Goal: Task Accomplishment & Management: Use online tool/utility

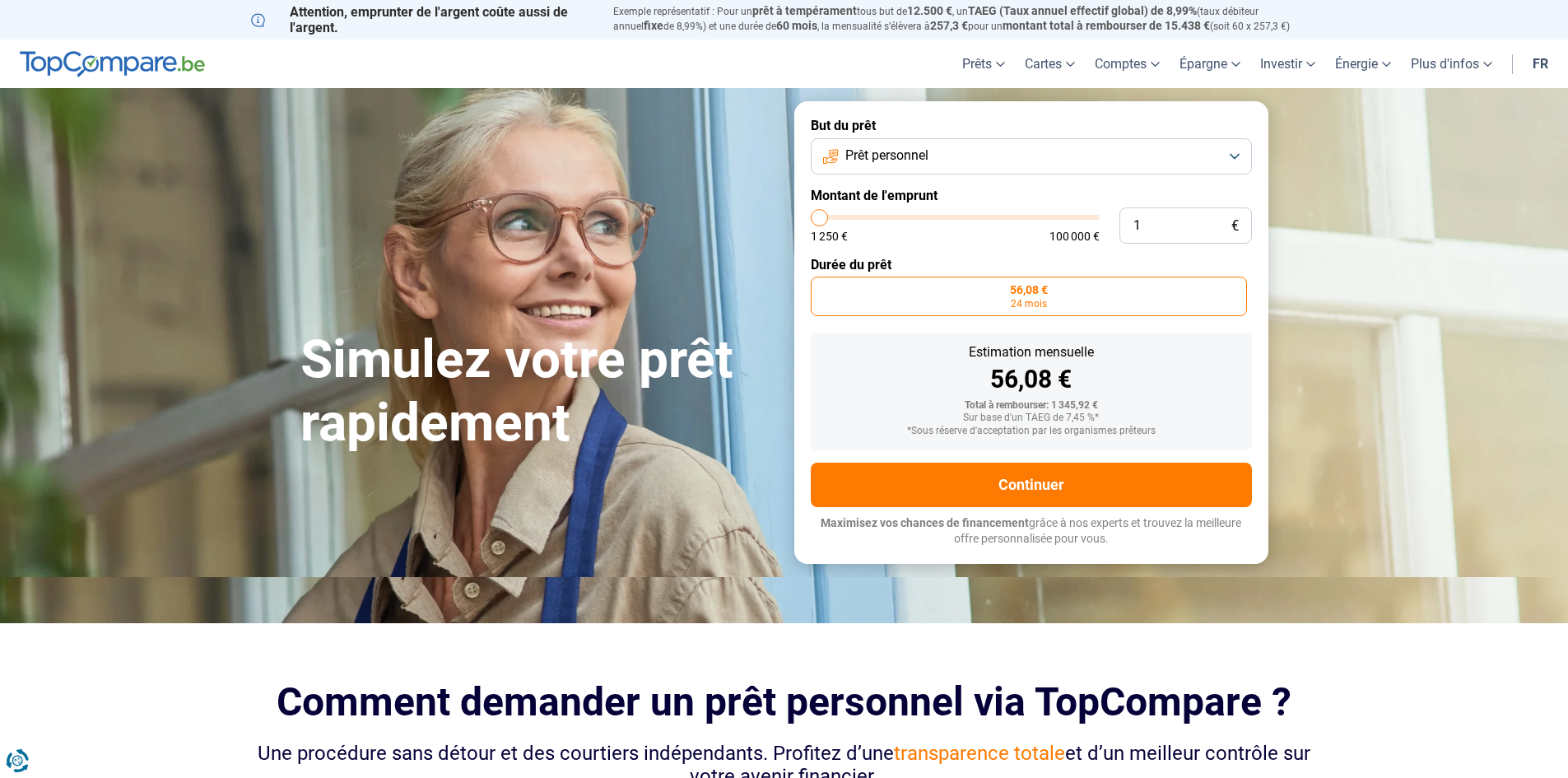
type input "16"
type input "1250"
type input "160"
type input "1250"
type input "1 600"
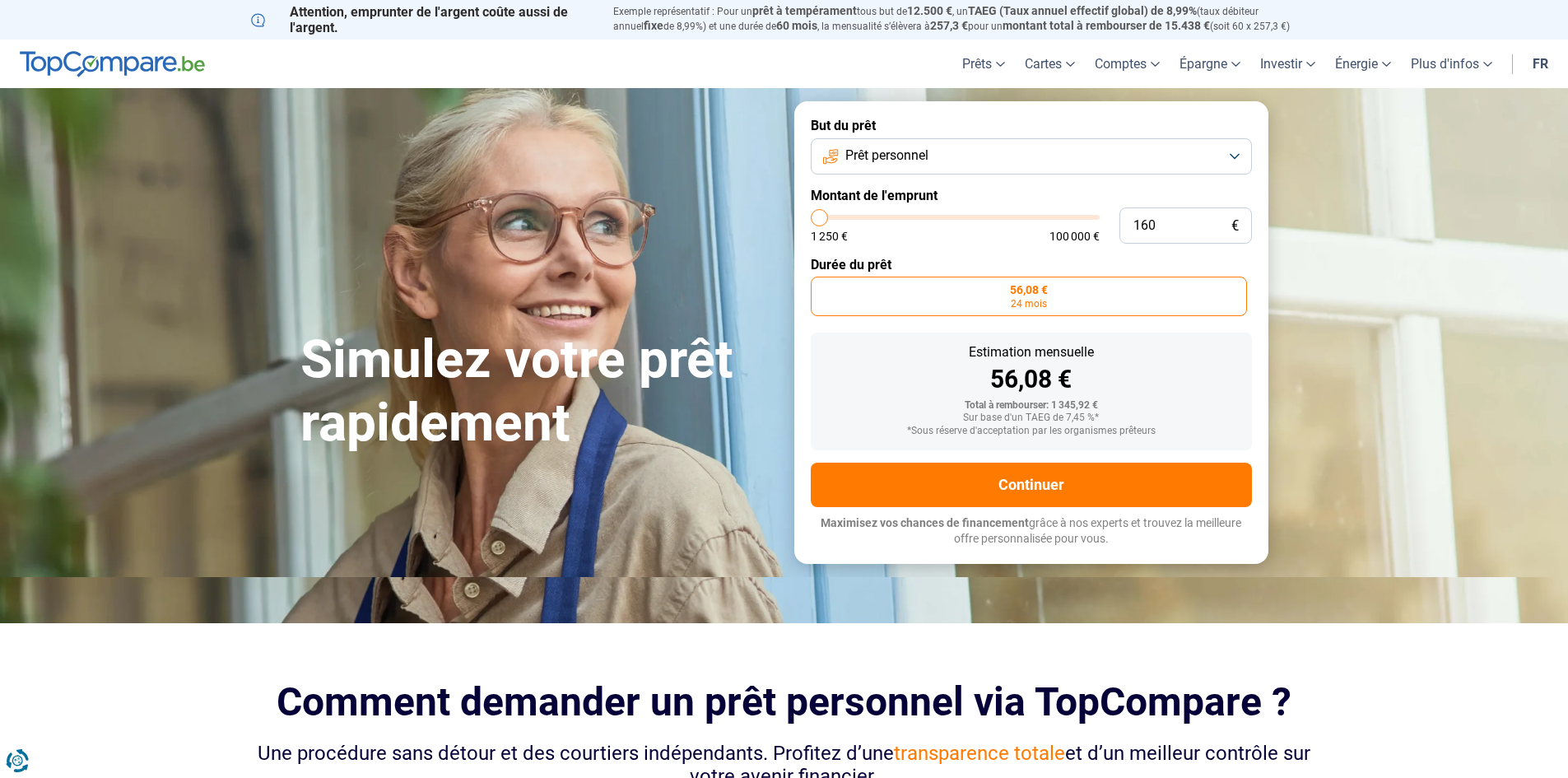
type input "1500"
type input "16 000"
type input "16000"
radio input "false"
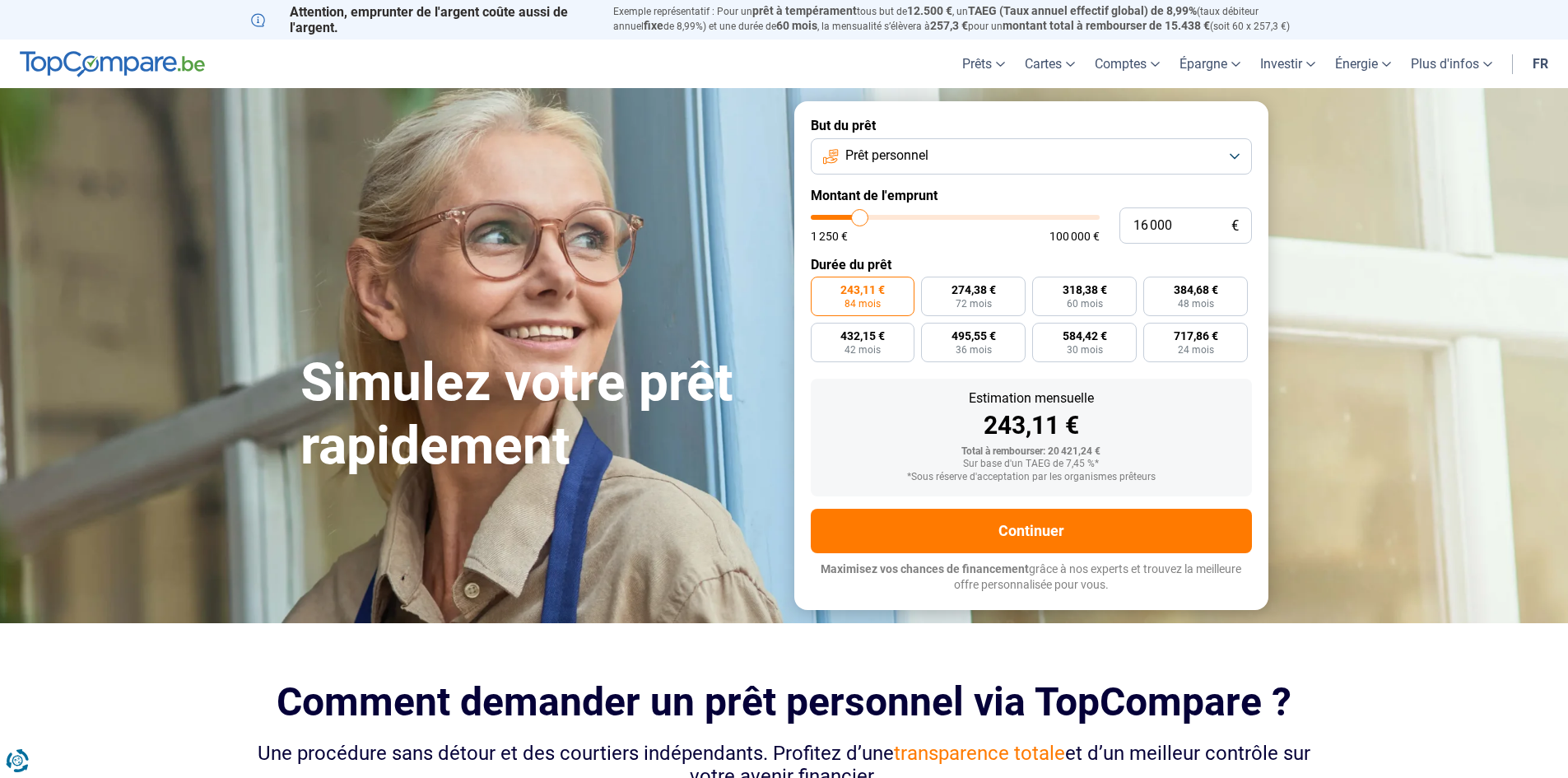
click at [1003, 254] on form "But du prêt Prêt personnel Montant de l'emprunt 16 000 € 1 250 € 100 000 € Duré…" at bounding box center [1032, 355] width 474 height 508
drag, startPoint x: 1177, startPoint y: 214, endPoint x: 1139, endPoint y: 222, distance: 38.8
click at [1139, 222] on input "16 000" at bounding box center [1186, 225] width 132 height 37
type input "15"
type input "1250"
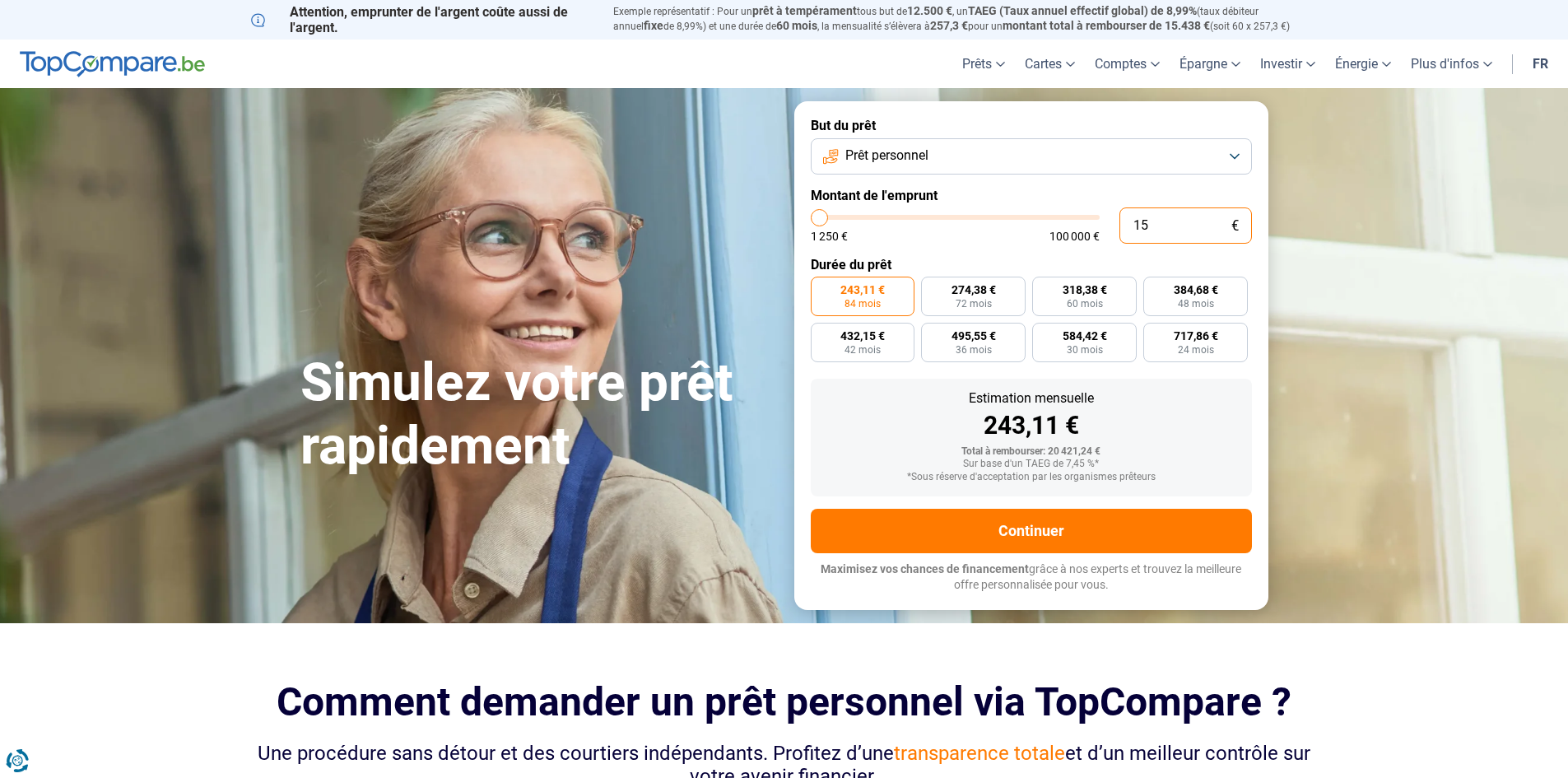
type input "150"
type input "1250"
type input "1 500"
type input "1500"
type input "15 000"
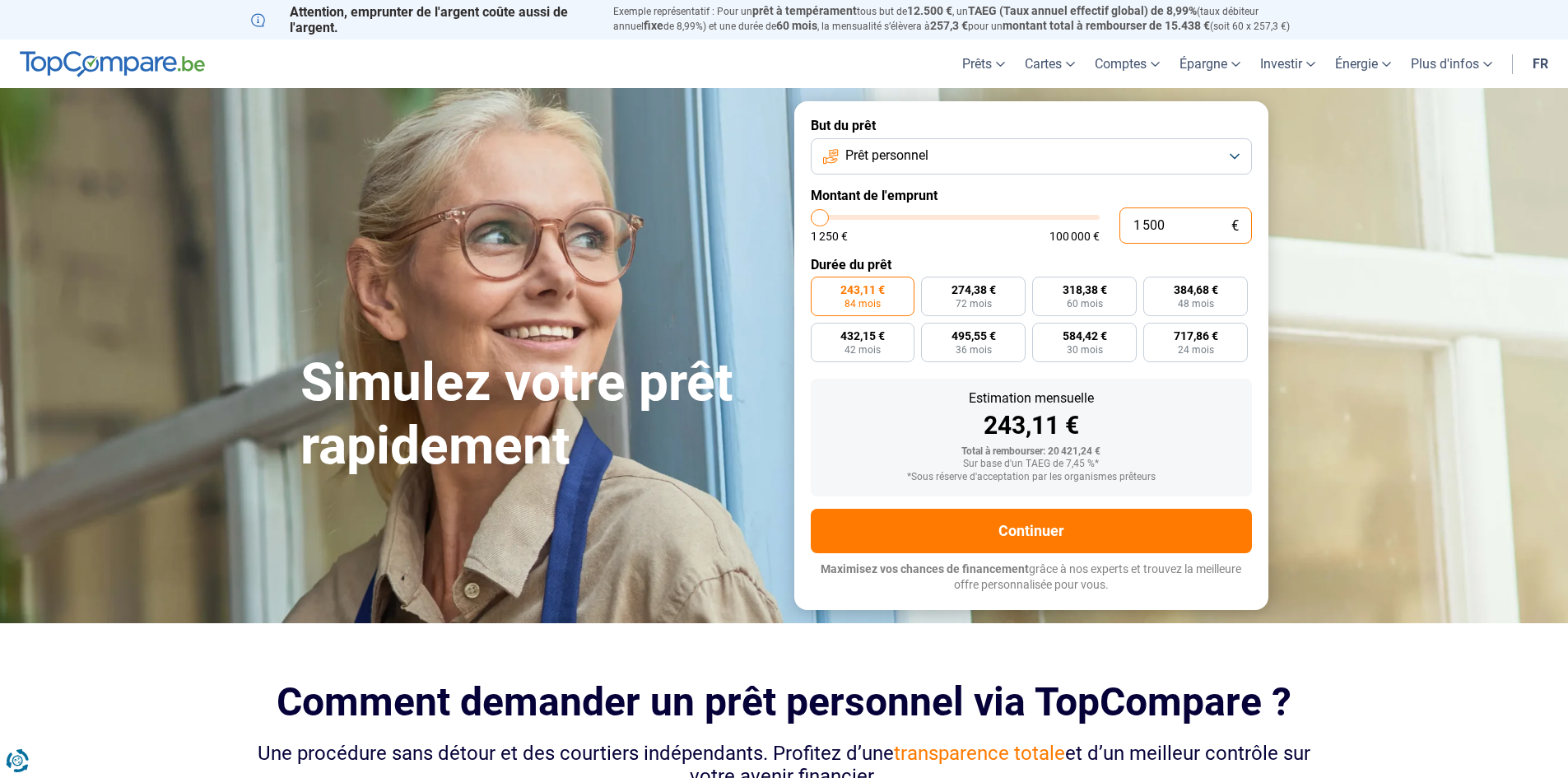
type input "15000"
radio input "true"
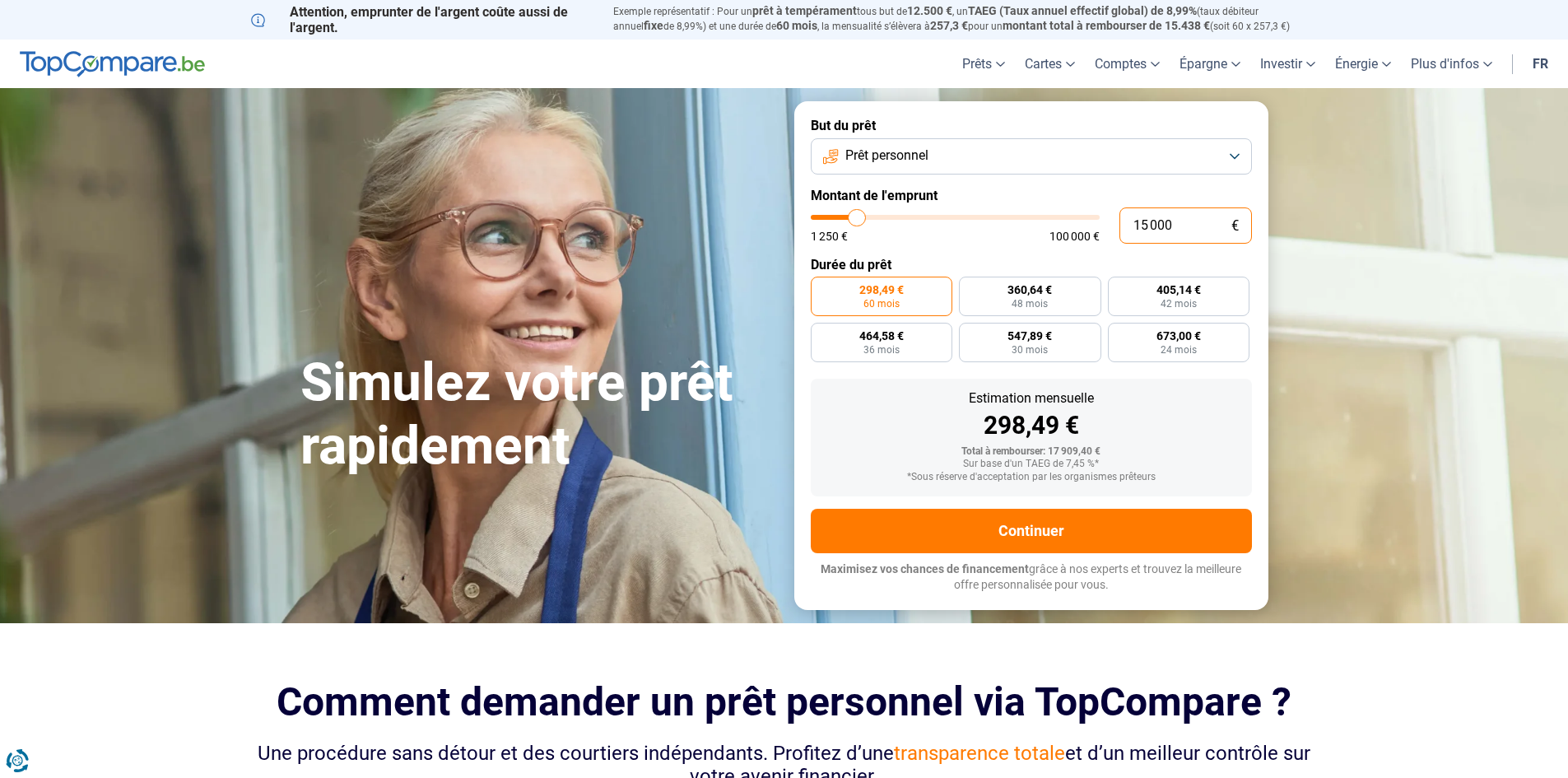
type input "1 500"
type input "1500"
type input "150"
type input "1250"
type input "15"
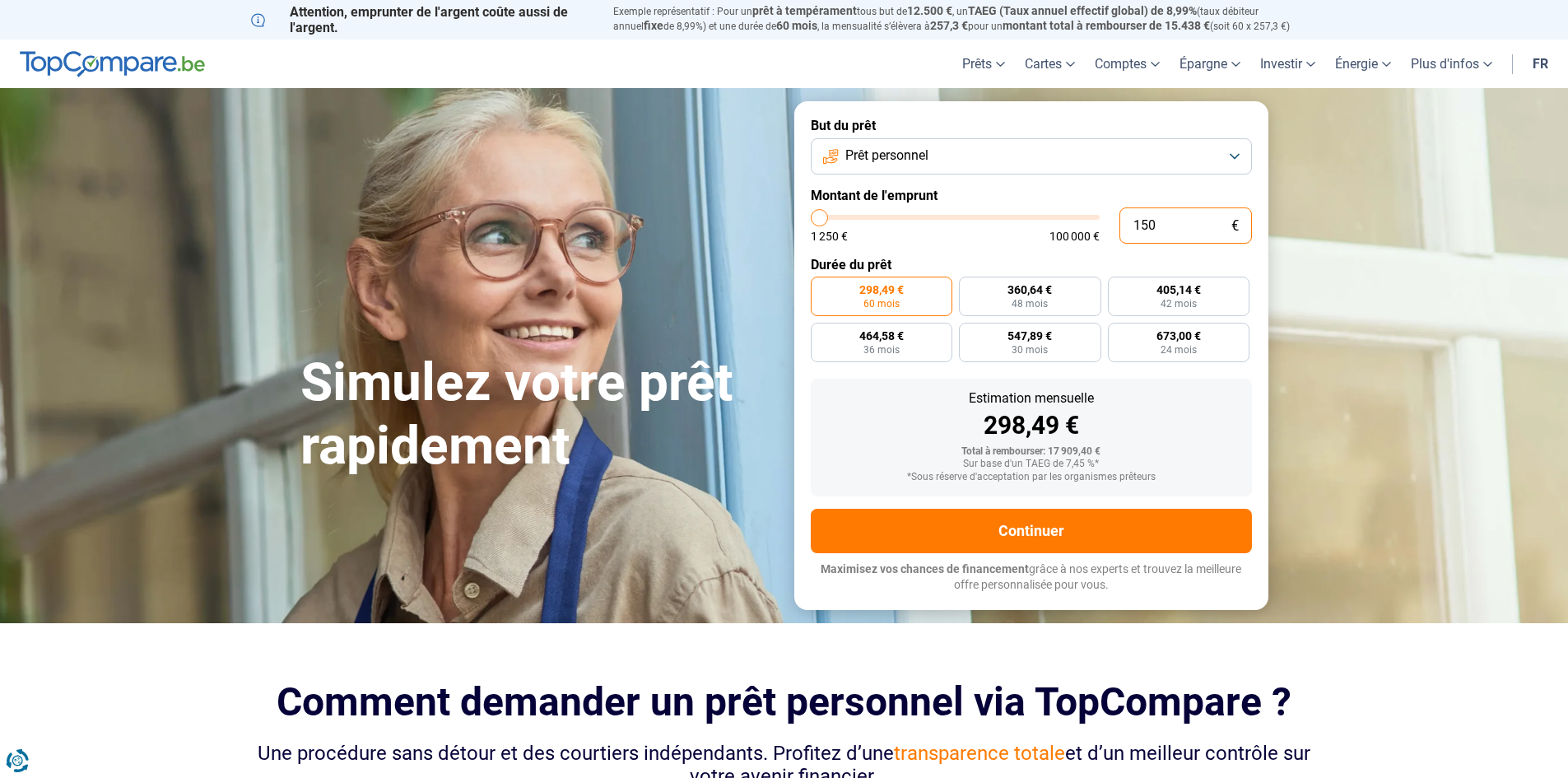
type input "1250"
type input "1"
type input "1250"
type input "12"
type input "1250"
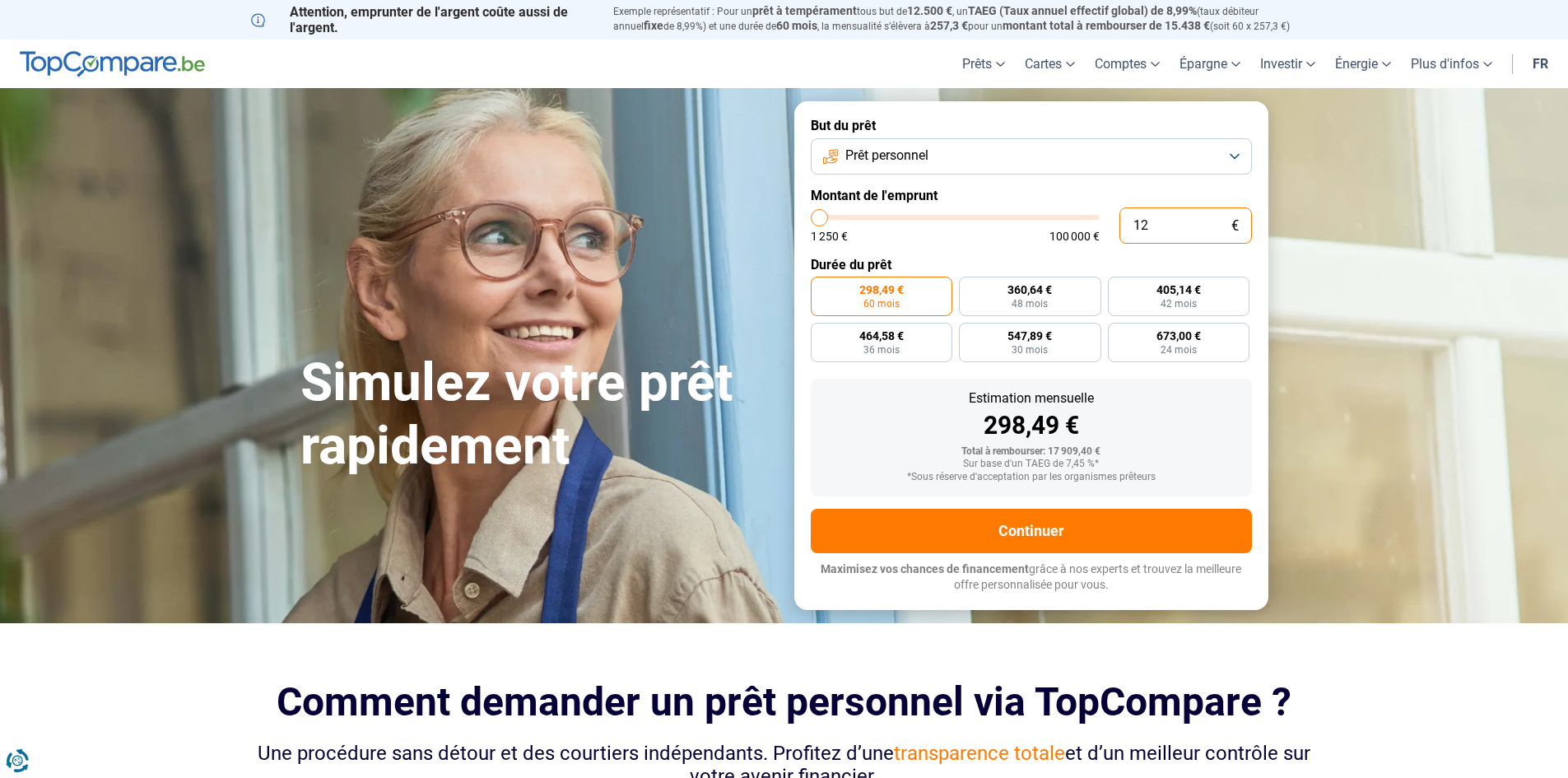
type input "120"
type input "1250"
type input "1 200"
type input "1250"
type input "12 000"
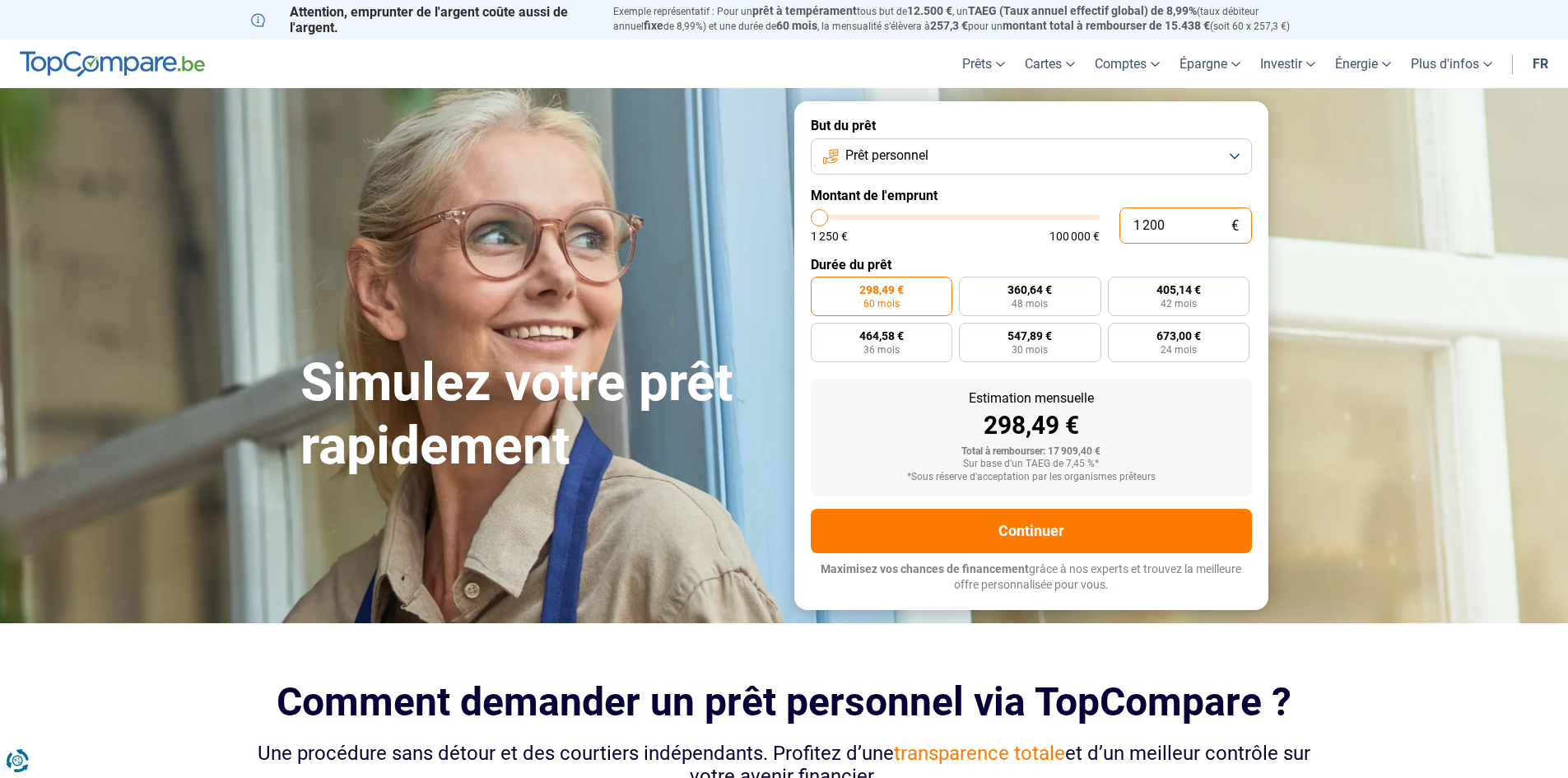
type input "12000"
type input "120 000"
type input "100000"
type input "12 000"
type input "12000"
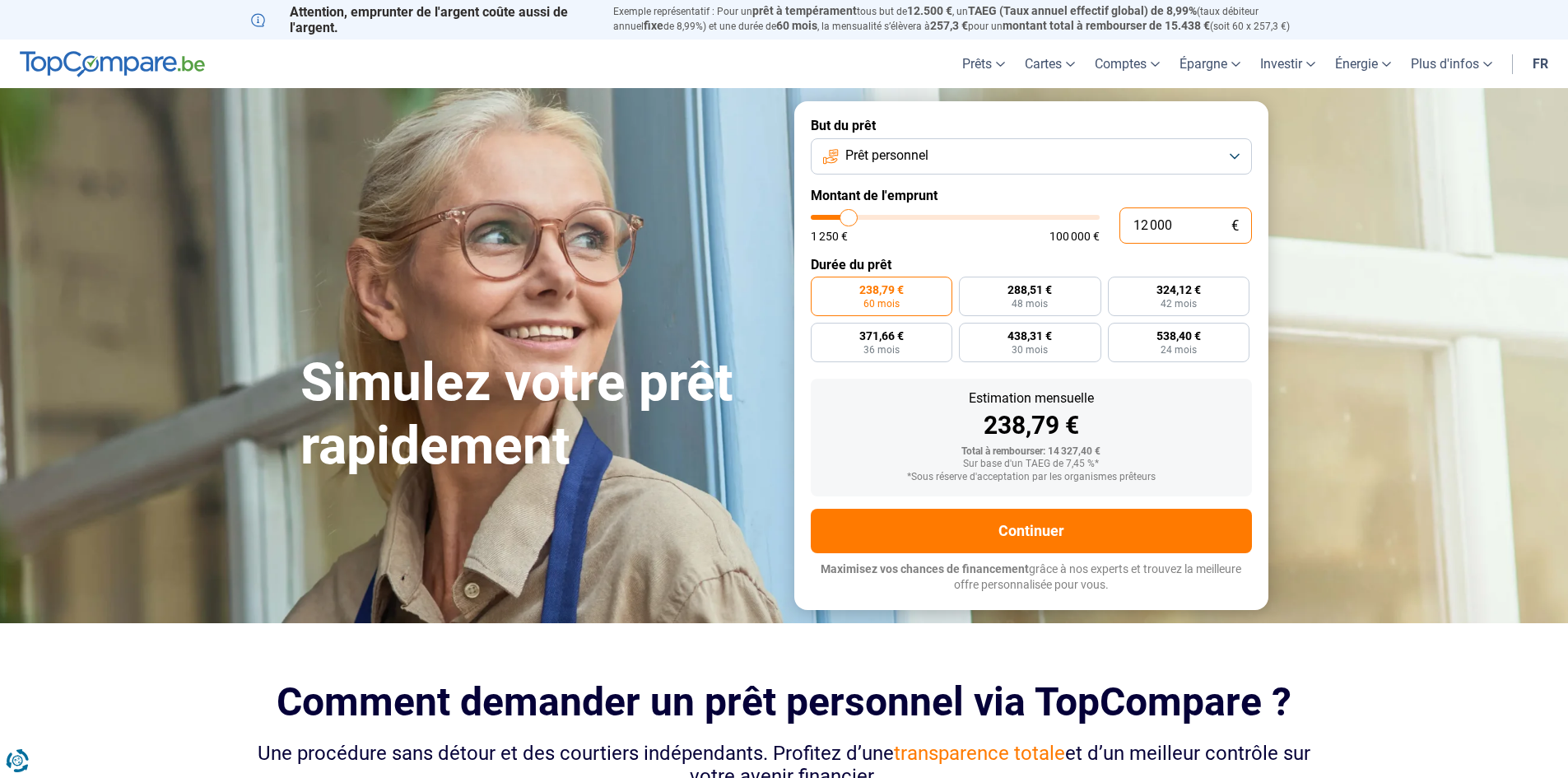
type input "12 000"
